Goal: Transaction & Acquisition: Download file/media

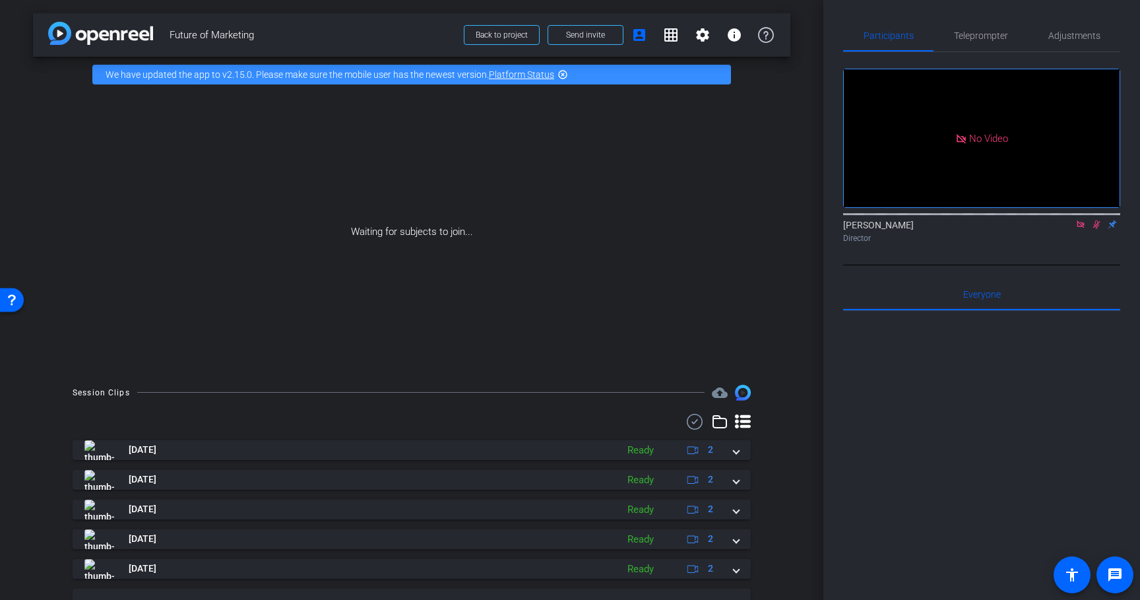
scroll to position [149, 0]
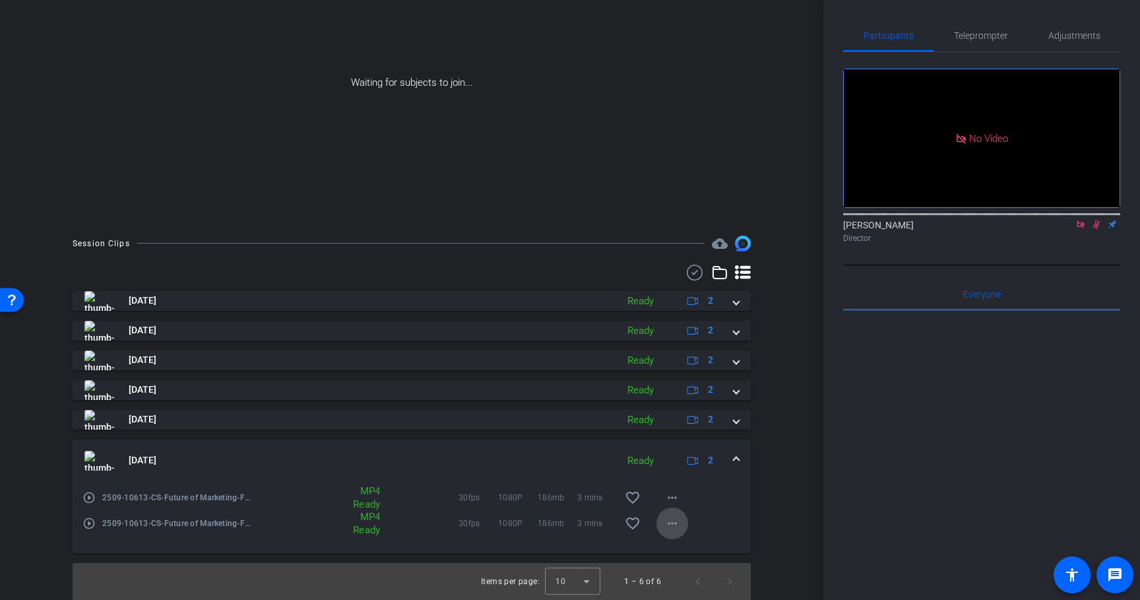
click at [678, 528] on mat-icon "more_horiz" at bounding box center [672, 523] width 16 height 16
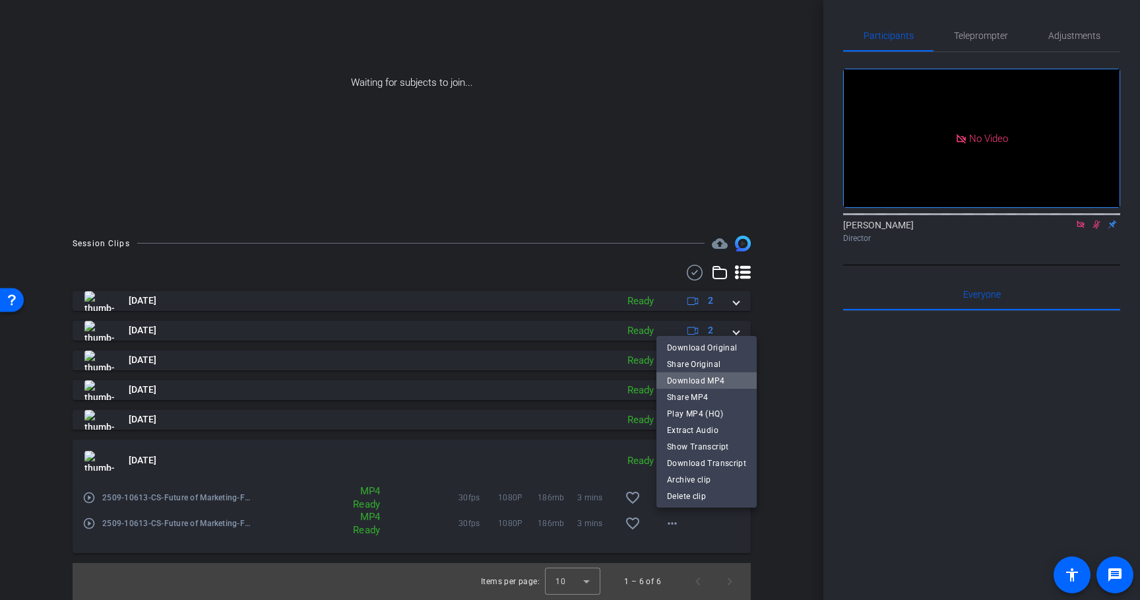
click at [707, 376] on span "Download MP4" at bounding box center [706, 381] width 79 height 16
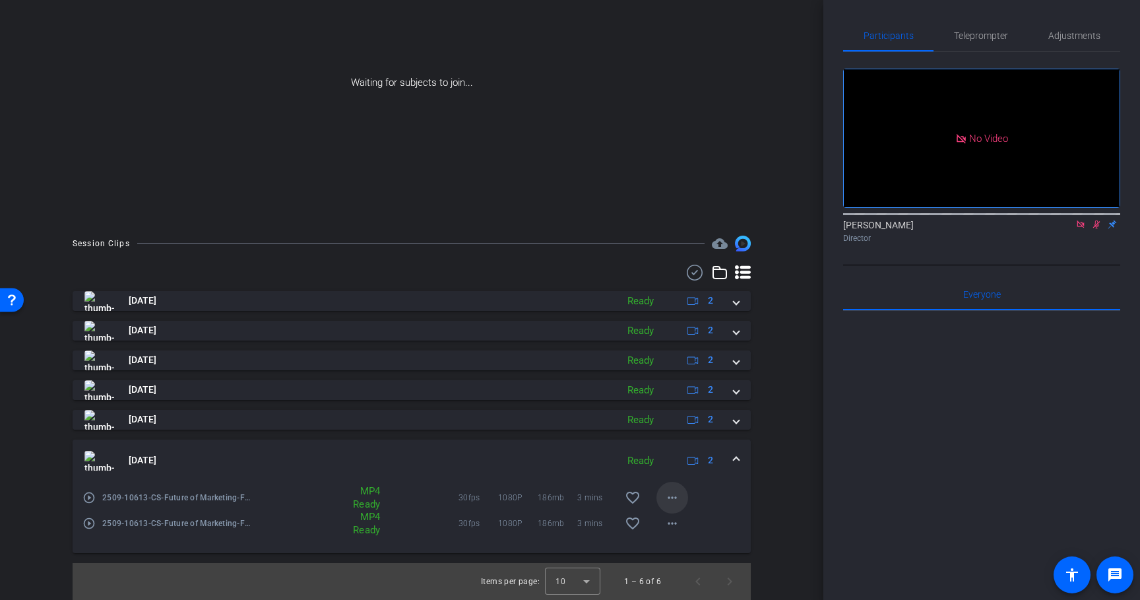
click at [675, 495] on mat-icon "more_horiz" at bounding box center [672, 498] width 16 height 16
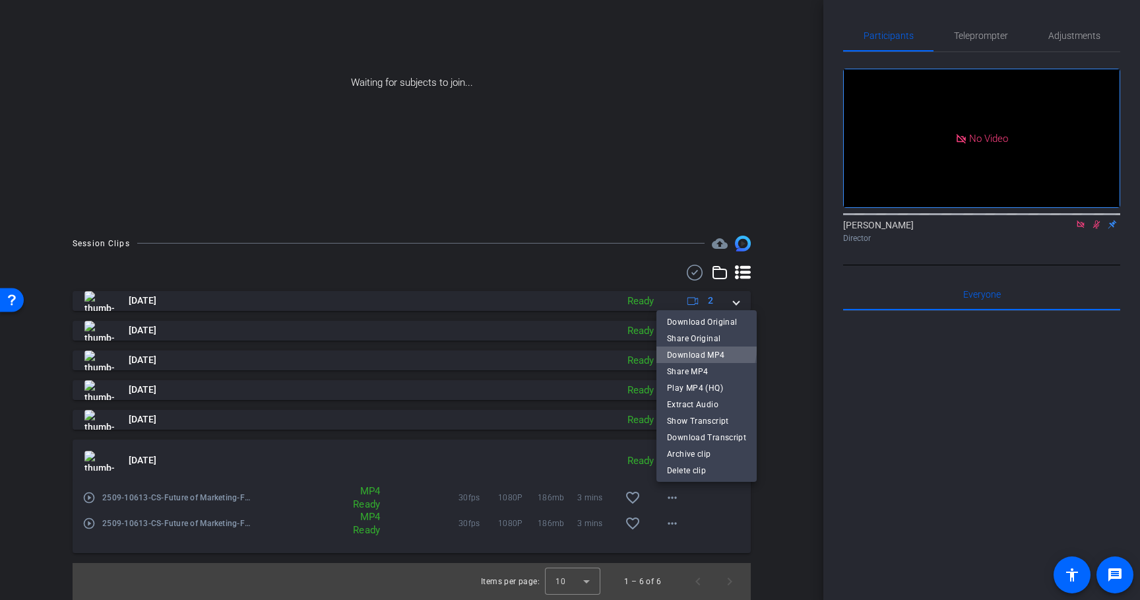
click at [696, 348] on span "Download MP4" at bounding box center [706, 355] width 79 height 16
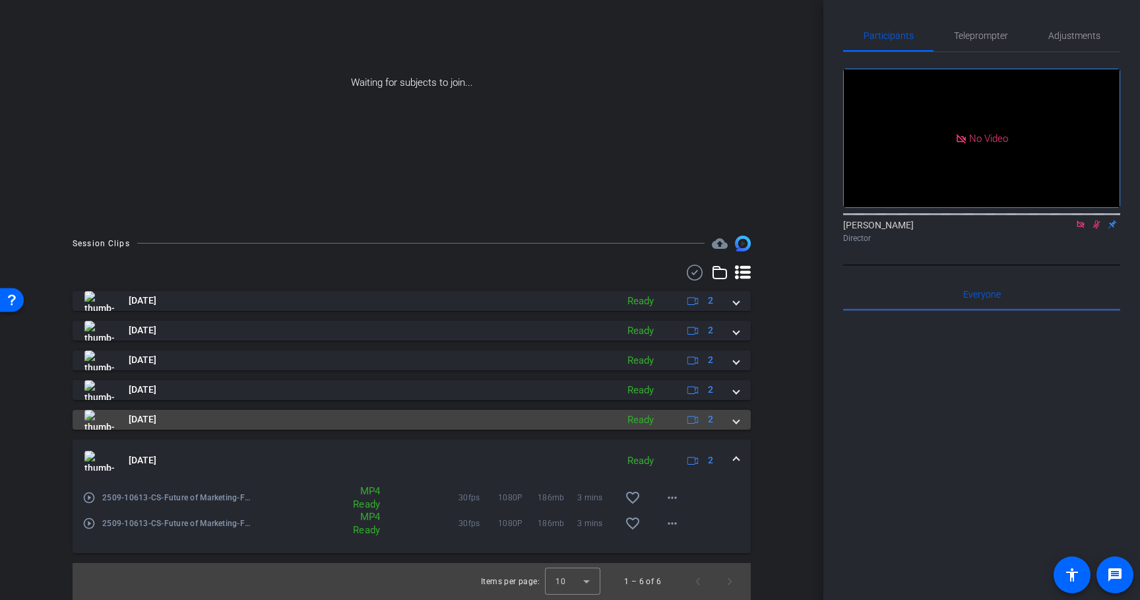
click at [734, 422] on span at bounding box center [736, 419] width 5 height 14
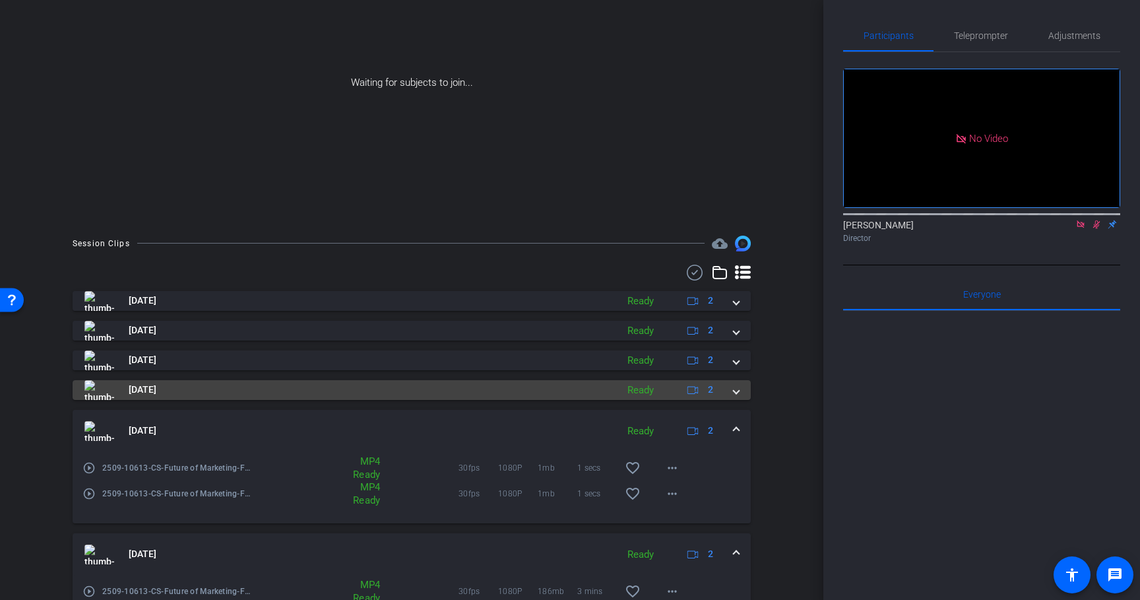
click at [733, 395] on div "[DATE] Ready 2" at bounding box center [408, 390] width 649 height 20
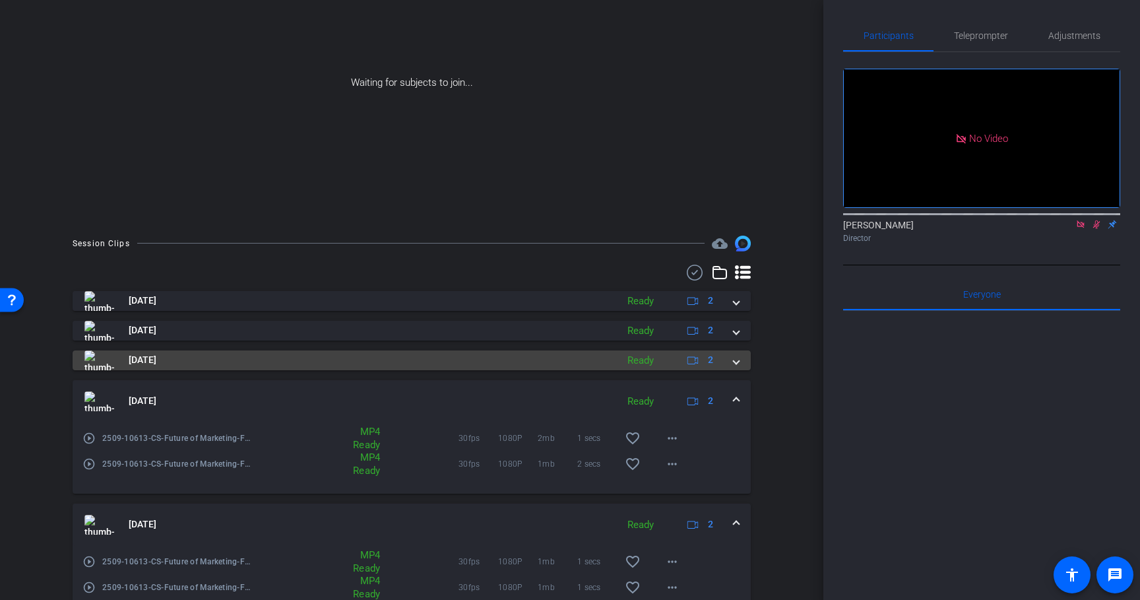
click at [735, 367] on mat-expansion-panel-header "[DATE] Ready 2" at bounding box center [412, 360] width 678 height 20
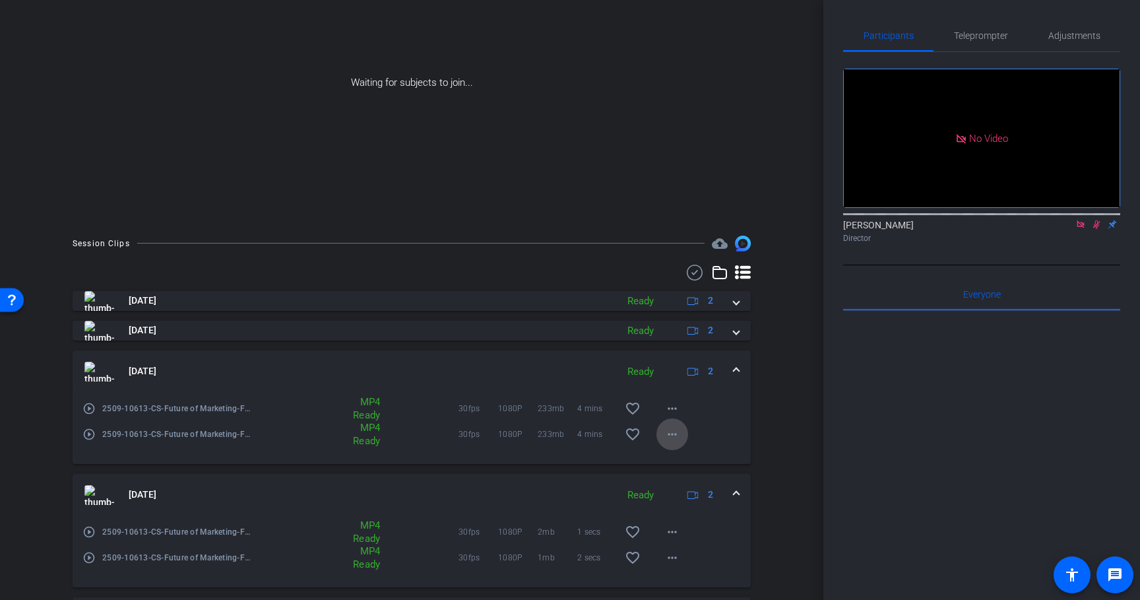
click at [678, 433] on mat-icon "more_horiz" at bounding box center [672, 434] width 16 height 16
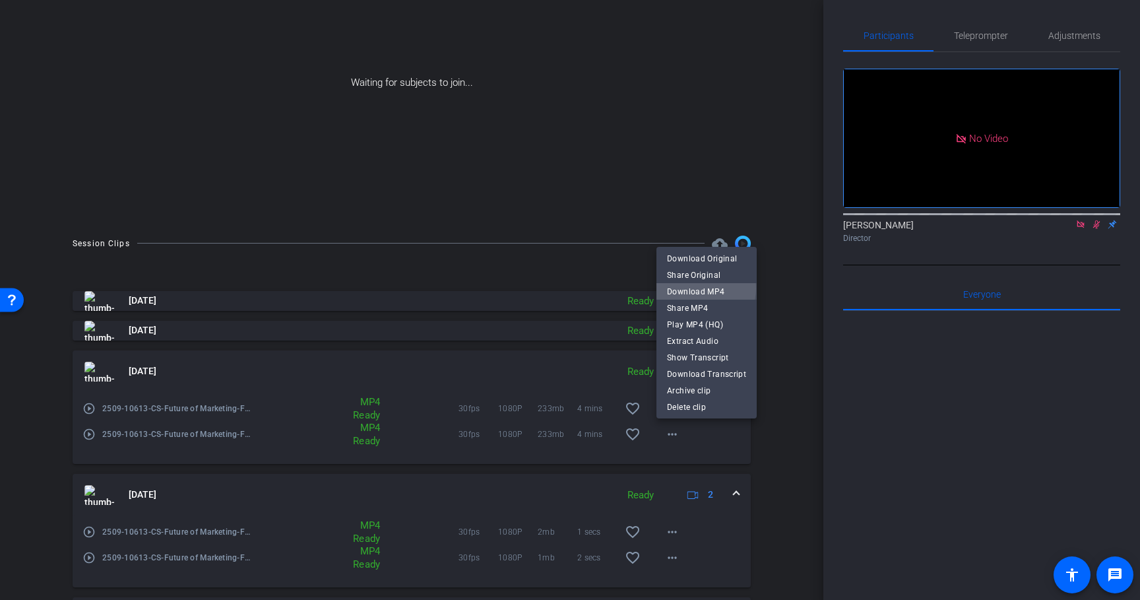
click at [700, 288] on span "Download MP4" at bounding box center [706, 292] width 79 height 16
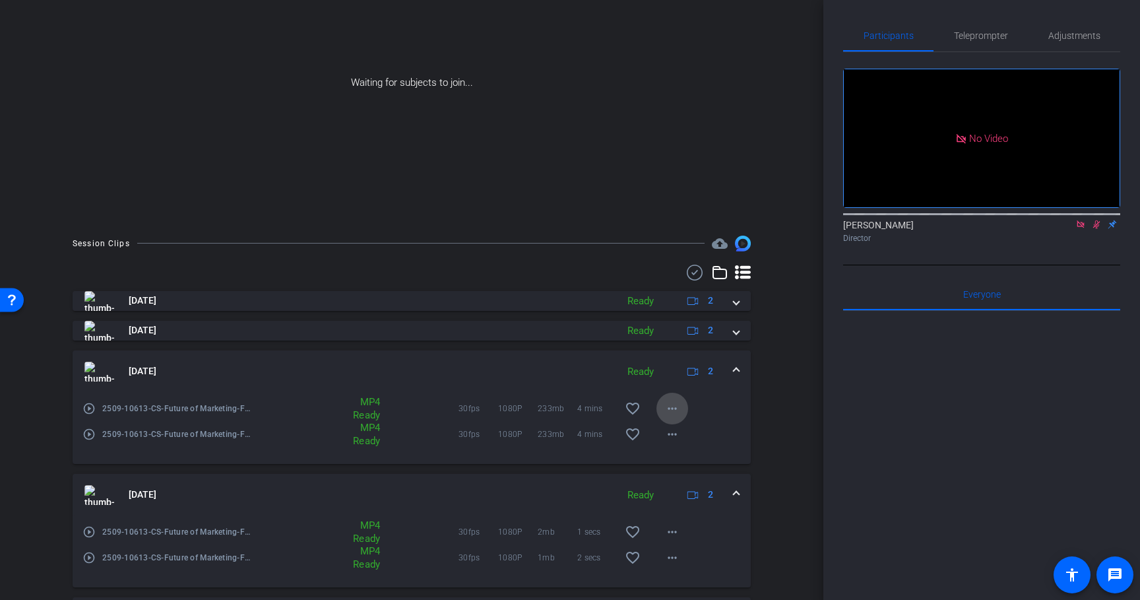
click at [672, 408] on mat-icon "more_horiz" at bounding box center [672, 408] width 16 height 16
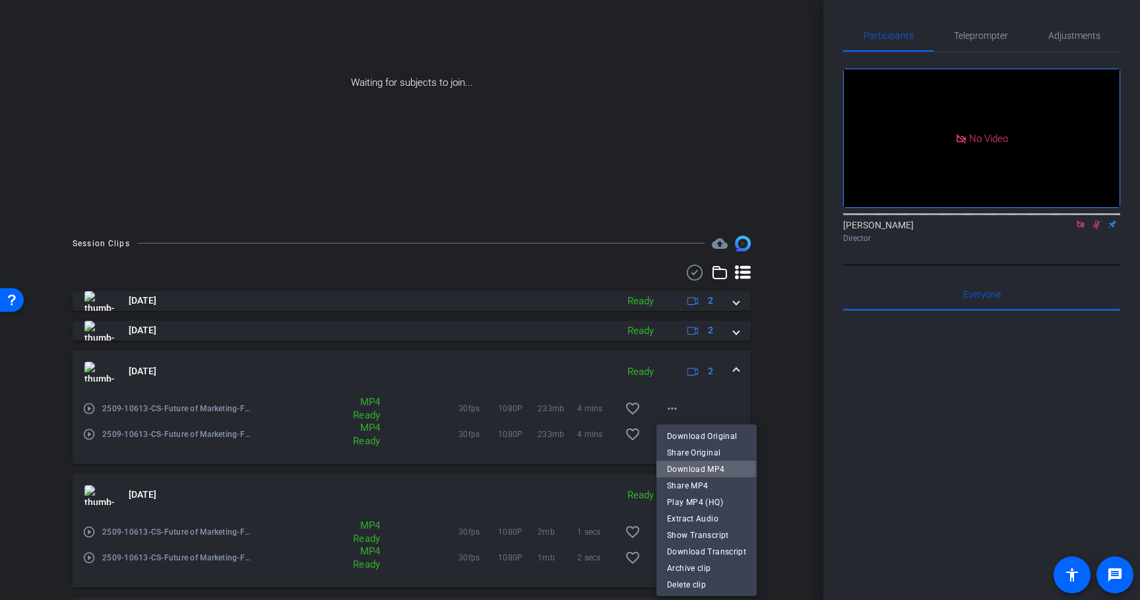
click at [684, 467] on span "Download MP4" at bounding box center [706, 469] width 79 height 16
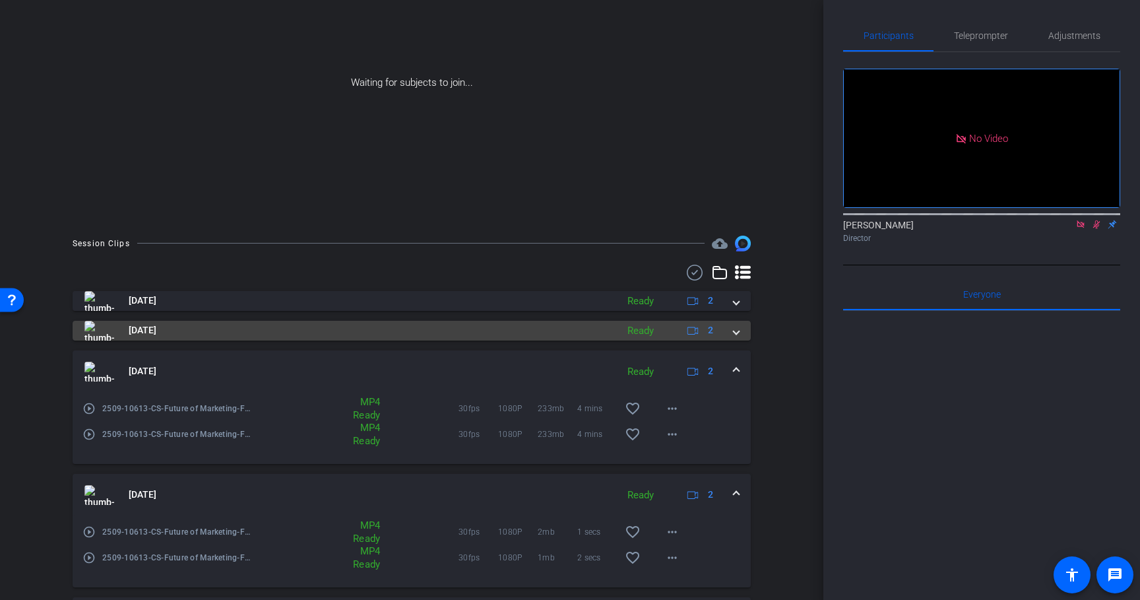
click at [740, 330] on mat-expansion-panel-header "[DATE] Ready 2" at bounding box center [412, 331] width 678 height 20
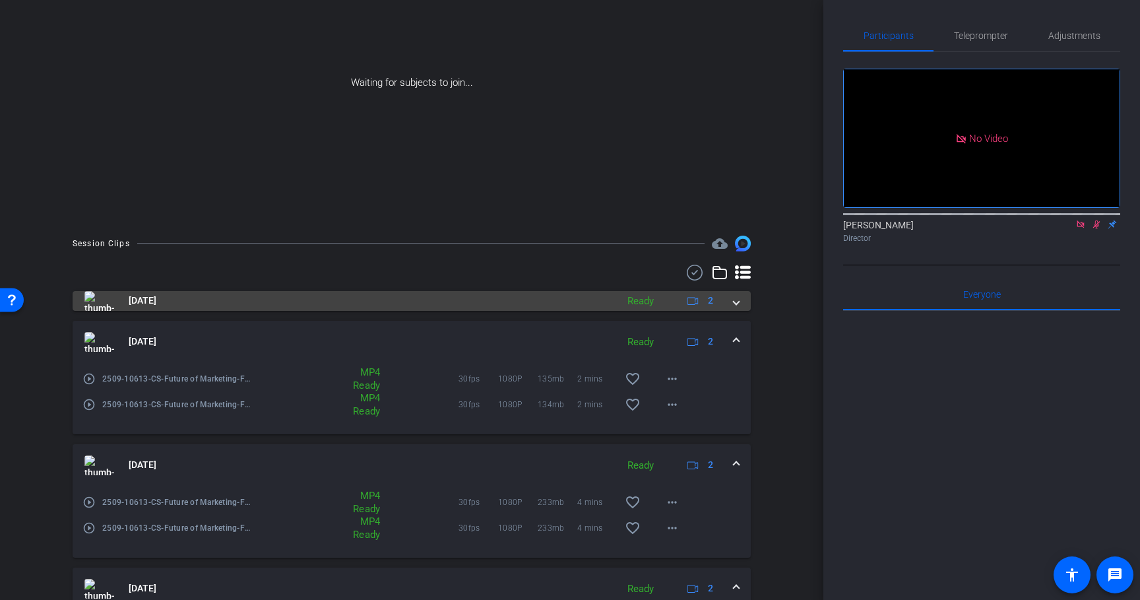
click at [736, 299] on span at bounding box center [736, 301] width 5 height 14
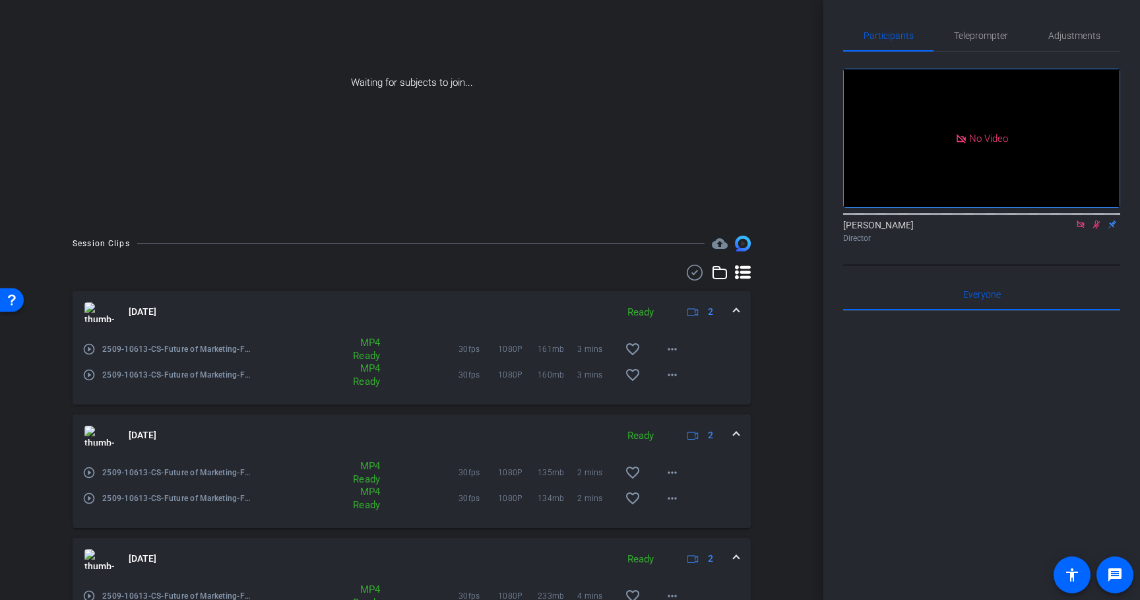
click at [736, 309] on span at bounding box center [736, 312] width 5 height 14
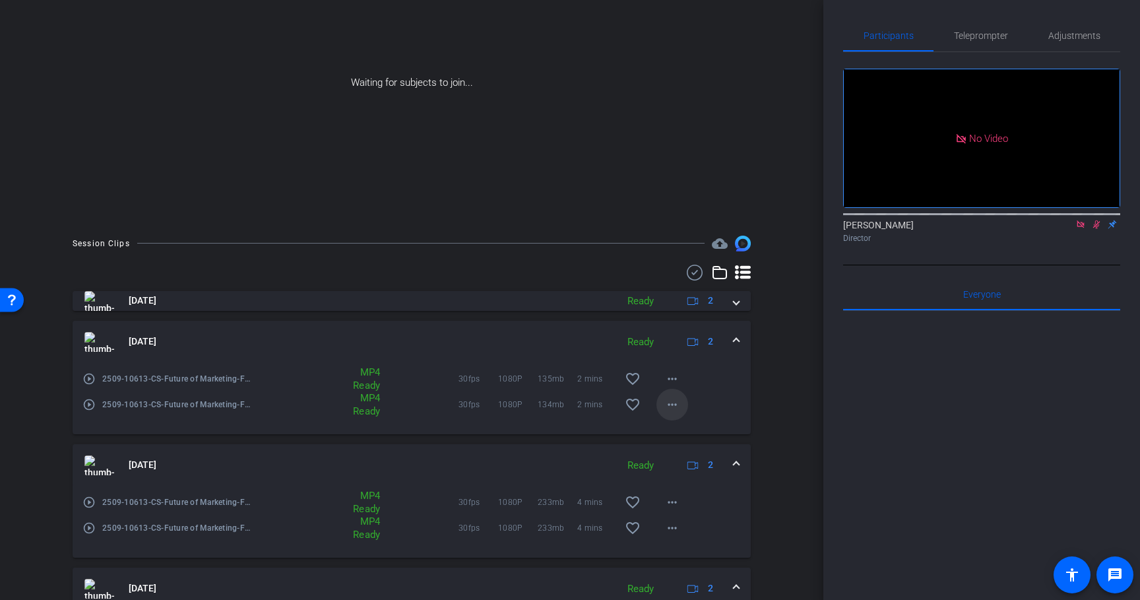
click at [674, 398] on mat-icon "more_horiz" at bounding box center [672, 405] width 16 height 16
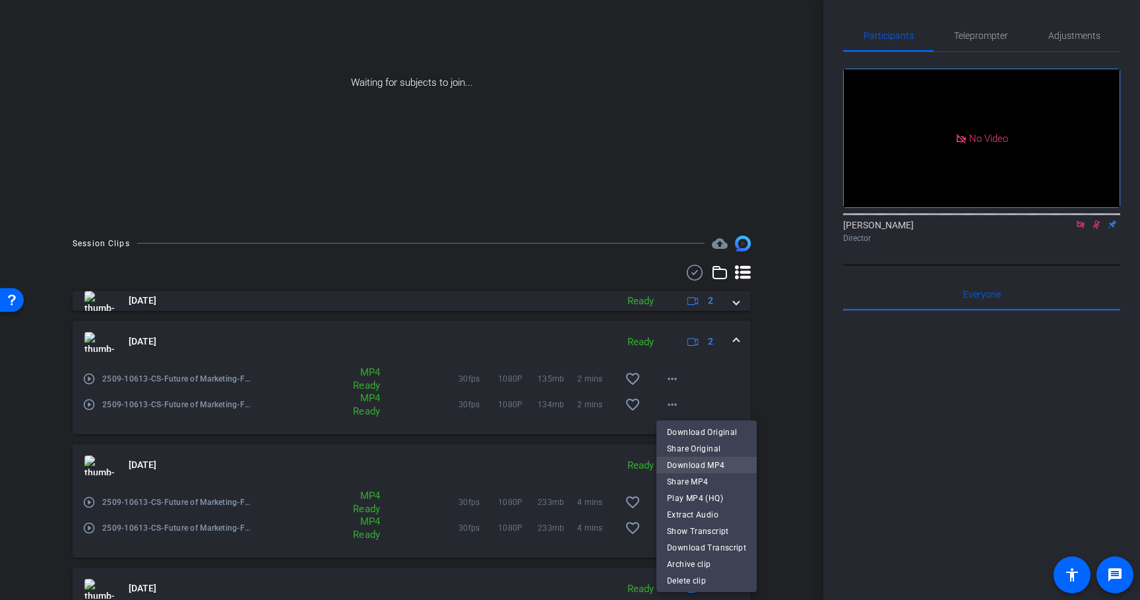
click at [689, 459] on span "Download MP4" at bounding box center [706, 465] width 79 height 16
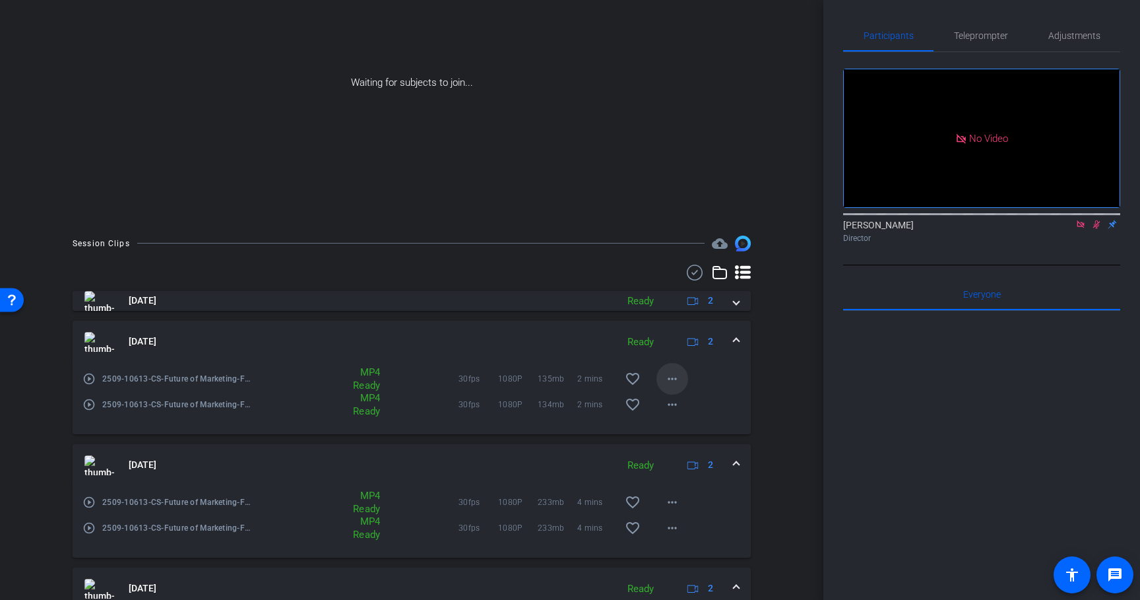
click at [668, 377] on mat-icon "more_horiz" at bounding box center [672, 379] width 16 height 16
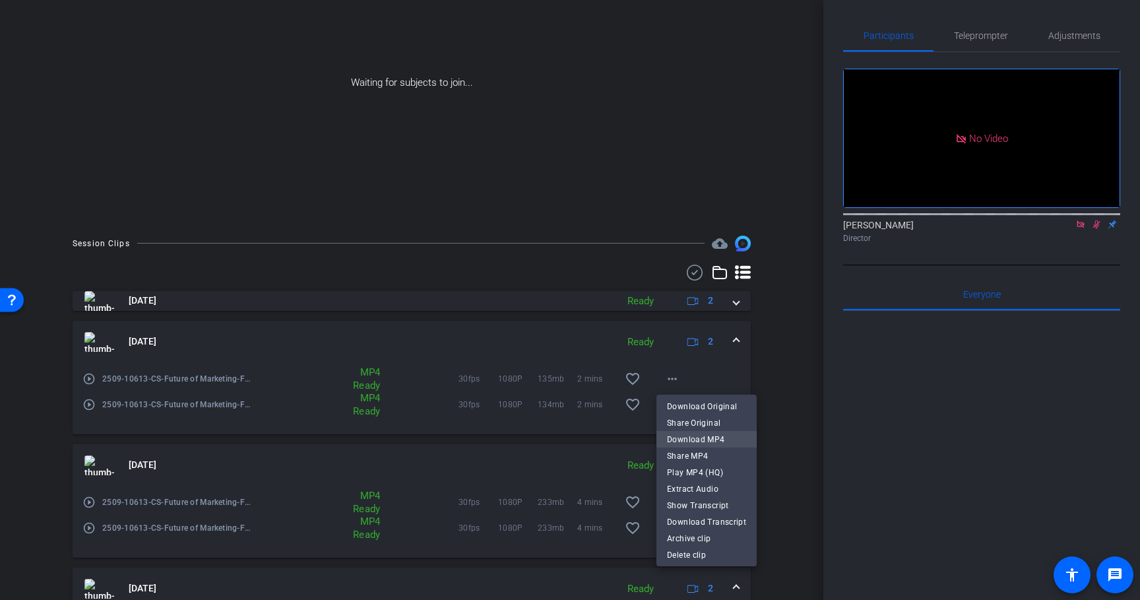
click at [693, 439] on span "Download MP4" at bounding box center [706, 439] width 79 height 16
click at [693, 439] on div "Download Original Share Original Download MP4 Share MP4 Play MP4 (HQ) Extract A…" at bounding box center [706, 481] width 100 height 172
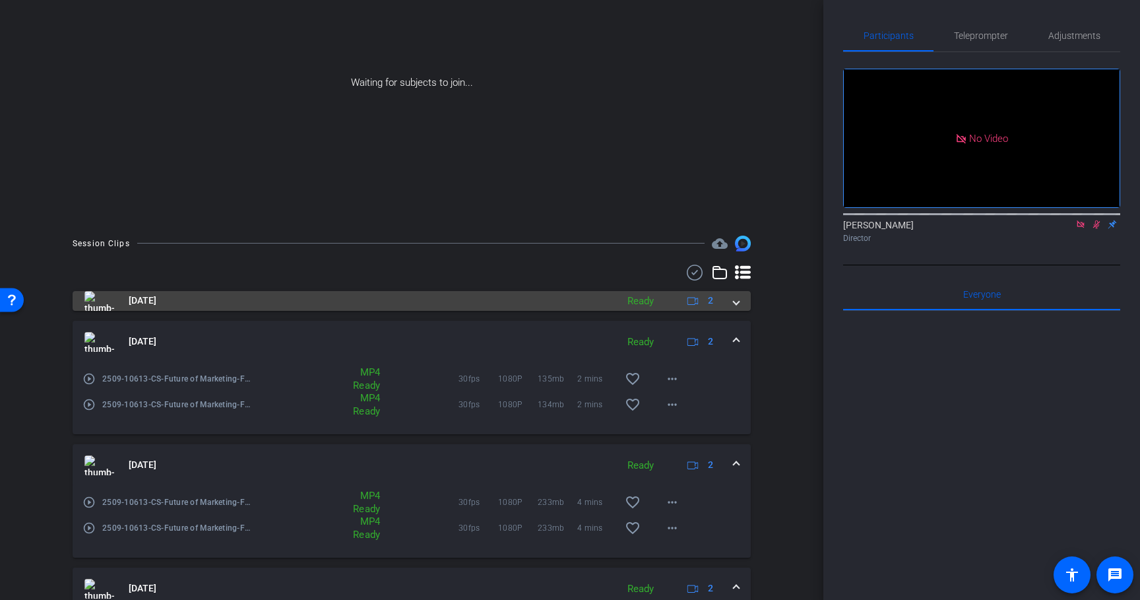
click at [740, 300] on mat-expansion-panel-header "[DATE] Ready 2" at bounding box center [412, 301] width 678 height 20
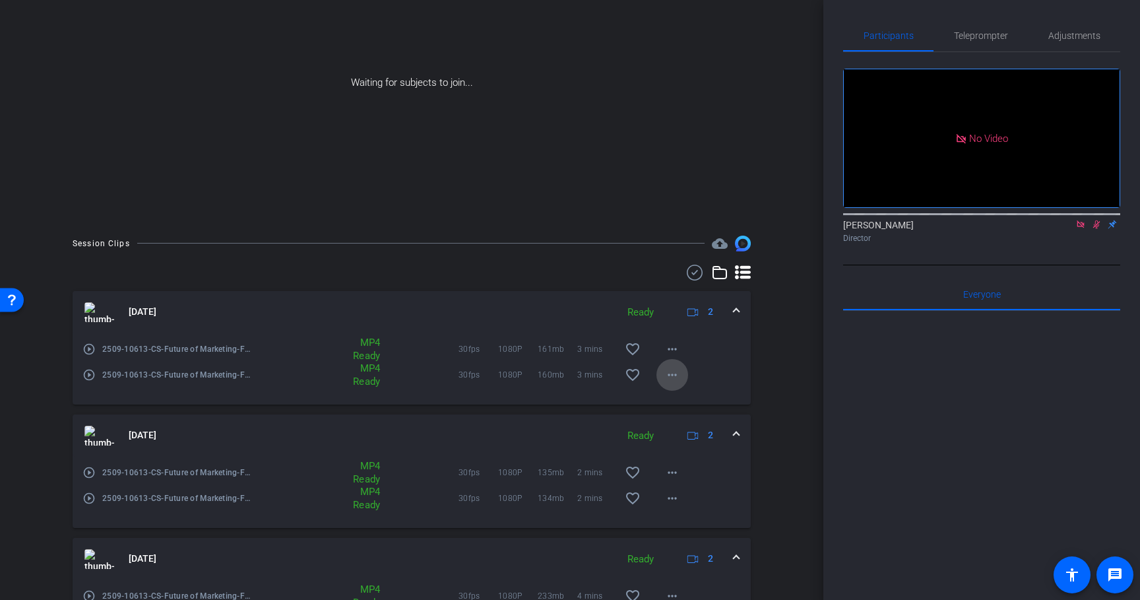
click at [671, 375] on mat-icon "more_horiz" at bounding box center [672, 375] width 16 height 16
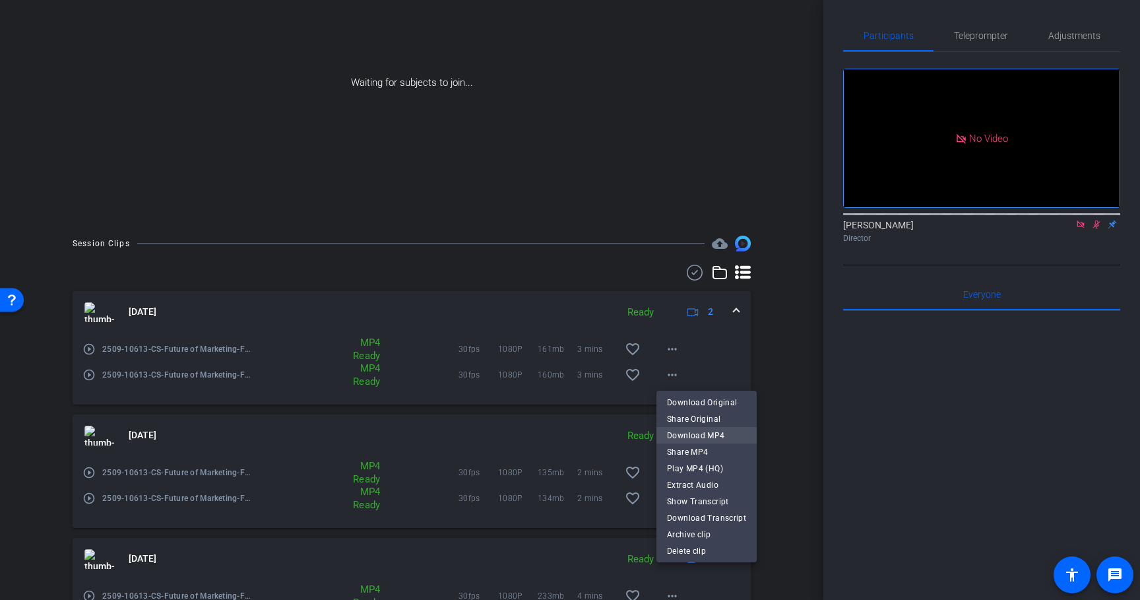
click at [682, 433] on span "Download MP4" at bounding box center [706, 436] width 79 height 16
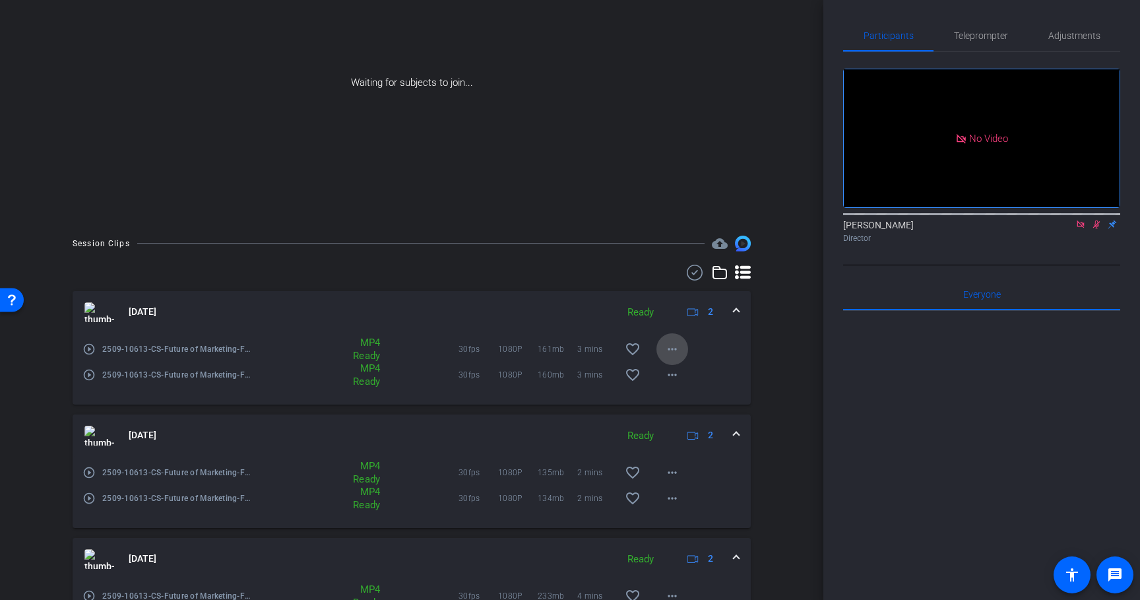
click at [669, 352] on mat-icon "more_horiz" at bounding box center [672, 349] width 16 height 16
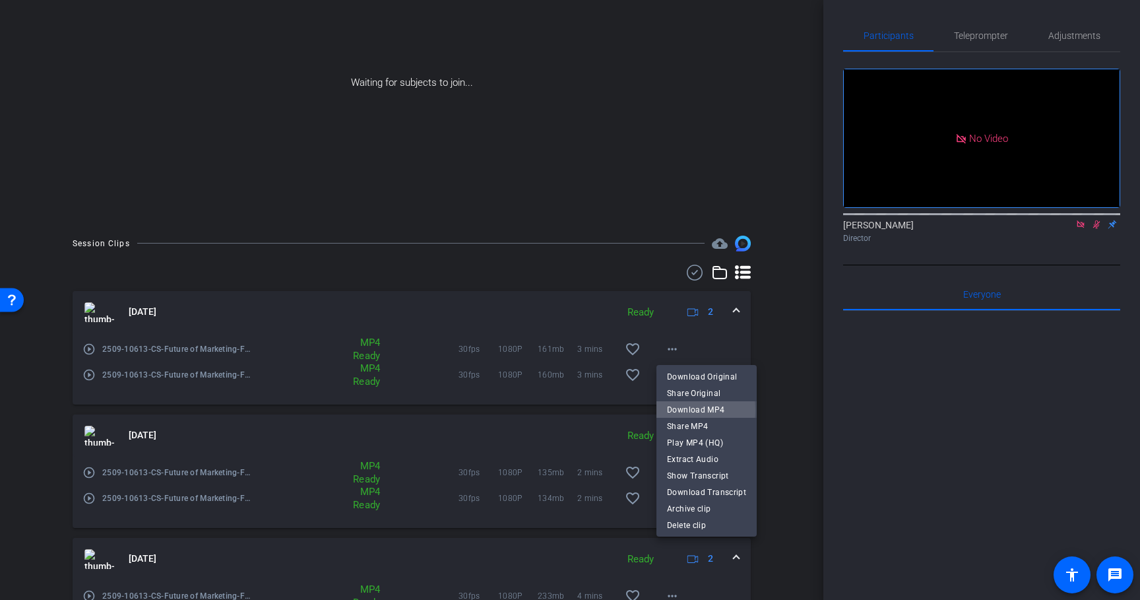
click at [680, 410] on span "Download MP4" at bounding box center [706, 410] width 79 height 16
